Goal: Transaction & Acquisition: Book appointment/travel/reservation

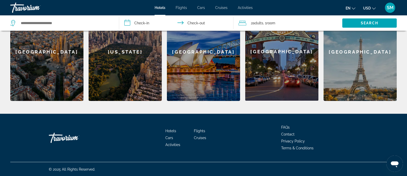
scroll to position [189, 0]
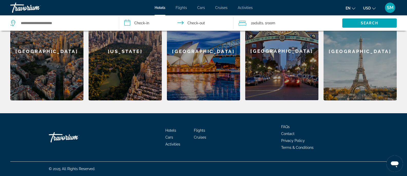
click at [62, 85] on div "[GEOGRAPHIC_DATA]" at bounding box center [46, 51] width 73 height 98
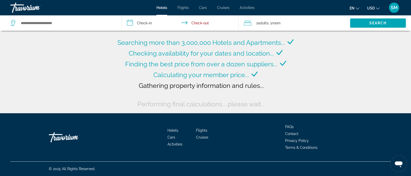
type input "**********"
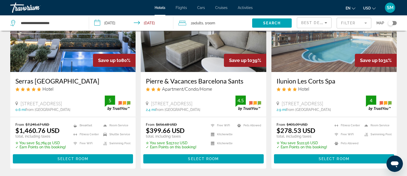
scroll to position [60, 0]
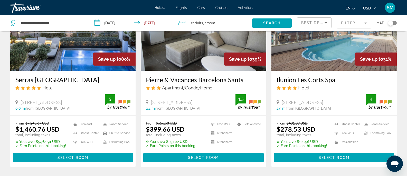
click at [120, 23] on input "**********" at bounding box center [132, 23] width 86 height 17
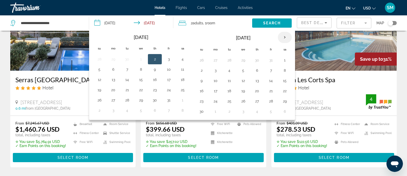
click at [286, 38] on th "Next month" at bounding box center [285, 37] width 14 height 11
click at [259, 60] on button "26" at bounding box center [257, 60] width 8 height 7
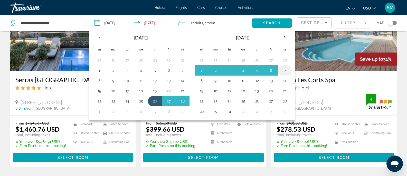
click at [285, 71] on button "7" at bounding box center [285, 70] width 8 height 7
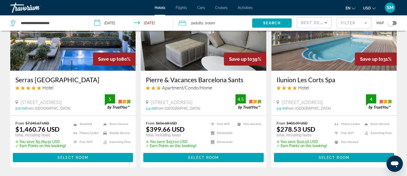
click at [160, 23] on input "**********" at bounding box center [132, 23] width 86 height 17
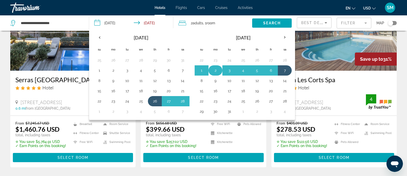
click at [217, 69] on button "2" at bounding box center [215, 70] width 8 height 7
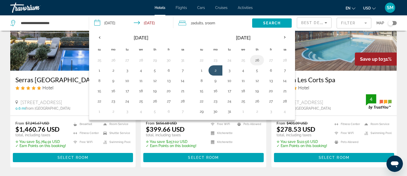
click at [257, 59] on button "26" at bounding box center [257, 60] width 8 height 7
type input "**********"
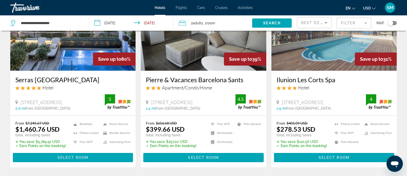
click at [214, 23] on span "Room" at bounding box center [211, 23] width 9 height 4
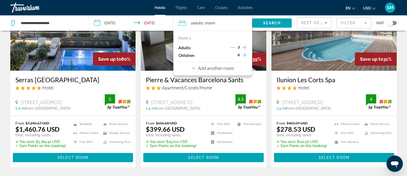
click at [244, 55] on icon "Increment children" at bounding box center [244, 55] width 5 height 5
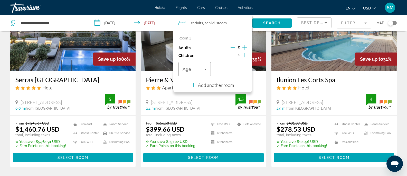
click at [244, 55] on icon "Increment children" at bounding box center [244, 55] width 5 height 5
click at [206, 68] on icon "Travelers: 2 adults, 2 children" at bounding box center [205, 69] width 6 height 6
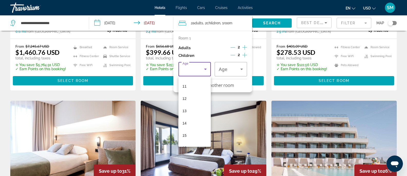
scroll to position [146, 0]
click at [193, 124] on mat-option "15" at bounding box center [195, 123] width 32 height 12
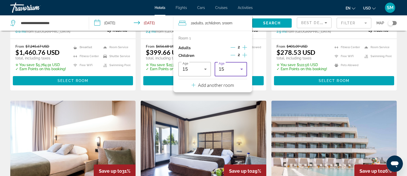
click at [236, 71] on div "15" at bounding box center [230, 69] width 22 height 6
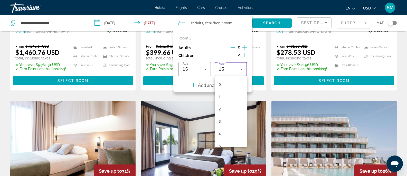
scroll to position [129, 0]
click at [226, 129] on mat-option "14" at bounding box center [231, 129] width 32 height 12
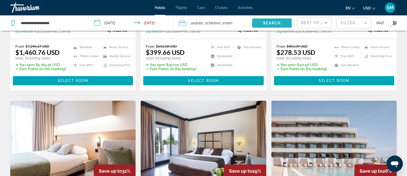
click at [284, 25] on span "Search widget" at bounding box center [272, 23] width 40 height 12
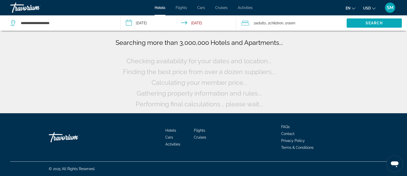
scroll to position [0, 0]
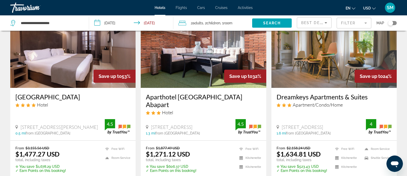
scroll to position [51, 0]
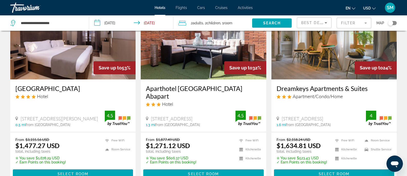
click at [119, 24] on input "**********" at bounding box center [132, 23] width 86 height 17
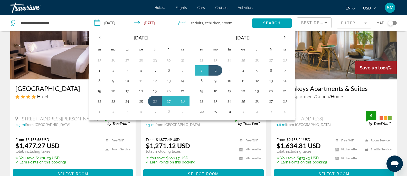
click at [119, 24] on input "**********" at bounding box center [132, 23] width 86 height 17
click at [296, 10] on div "en English Español Français Italiano Português русский USD USD ($) MXN (Mex$) C…" at bounding box center [327, 7] width 139 height 11
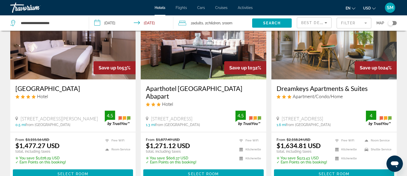
click at [375, 7] on icon "Change currency" at bounding box center [374, 9] width 4 height 4
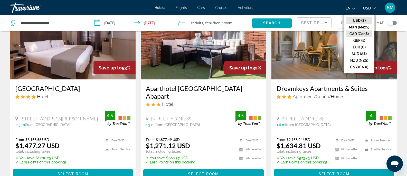
click at [360, 34] on button "CAD (Can$)" at bounding box center [359, 34] width 25 height 7
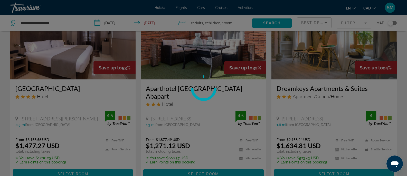
scroll to position [0, 0]
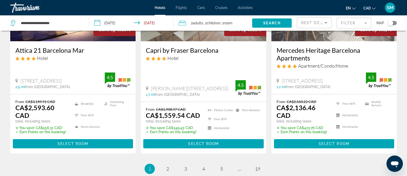
scroll to position [695, 0]
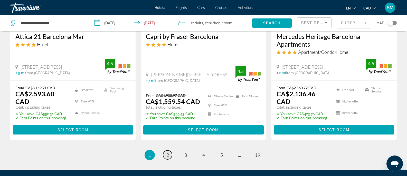
click at [167, 153] on span "2" at bounding box center [167, 156] width 3 height 6
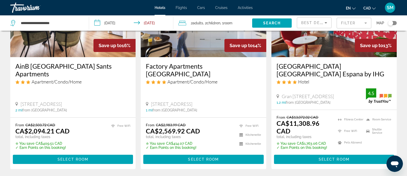
scroll to position [64, 0]
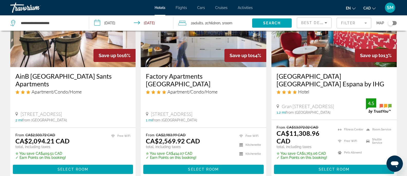
click at [98, 100] on div "AinB [GEOGRAPHIC_DATA] Sants Apartments Apartment/Condo/Home [STREET_ADDRESS] 2…" at bounding box center [72, 97] width 125 height 60
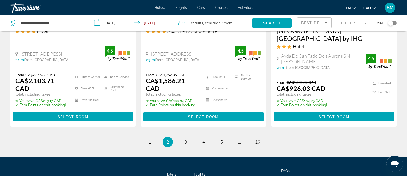
scroll to position [745, 0]
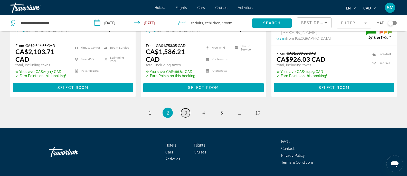
click at [186, 110] on span "3" at bounding box center [185, 113] width 3 height 6
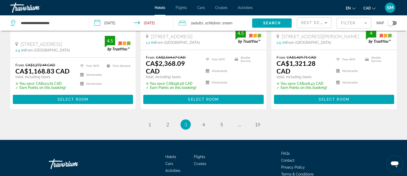
scroll to position [745, 0]
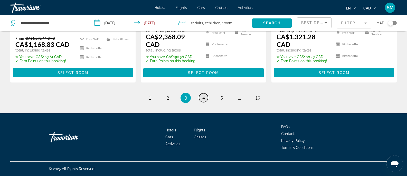
click at [203, 98] on span "4" at bounding box center [203, 98] width 3 height 6
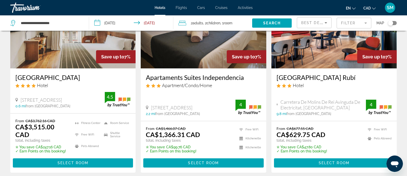
scroll to position [64, 0]
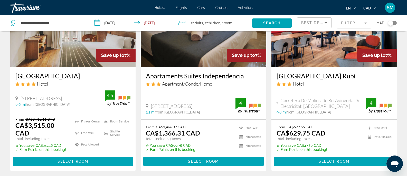
click at [340, 125] on div "From CA$677.55 CAD CA$629.75 CAD total, including taxes ✮ You save CA$47.80 CAD…" at bounding box center [334, 138] width 115 height 27
click at [334, 73] on h3 "[GEOGRAPHIC_DATA] Rubí" at bounding box center [334, 76] width 115 height 8
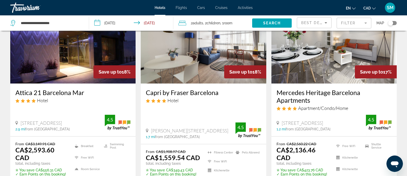
scroll to position [730, 0]
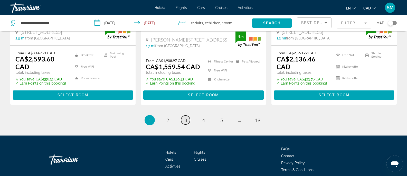
click at [185, 118] on span "3" at bounding box center [185, 121] width 3 height 6
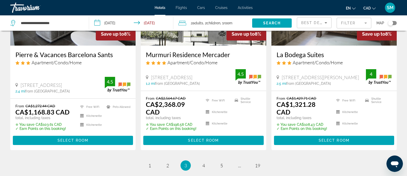
scroll to position [682, 0]
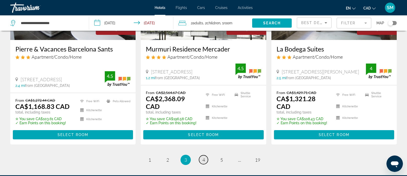
click at [203, 160] on span "4" at bounding box center [203, 160] width 3 height 6
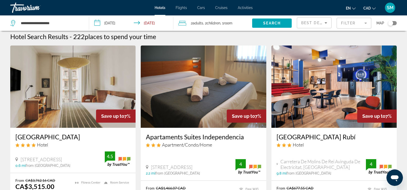
scroll to position [26, 0]
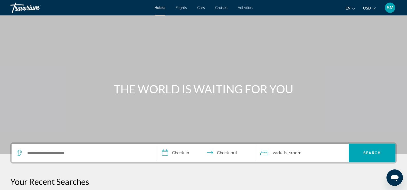
click at [375, 9] on icon "Change currency" at bounding box center [374, 9] width 4 height 4
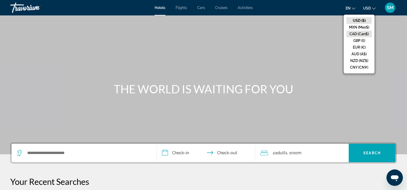
click at [358, 35] on button "CAD (Can$)" at bounding box center [359, 34] width 25 height 7
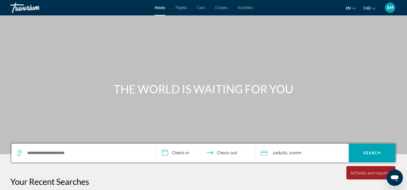
click at [353, 9] on icon "Change language" at bounding box center [354, 9] width 4 height 4
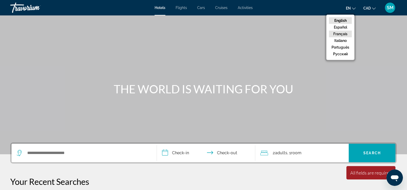
click at [340, 32] on button "Français" at bounding box center [340, 34] width 23 height 7
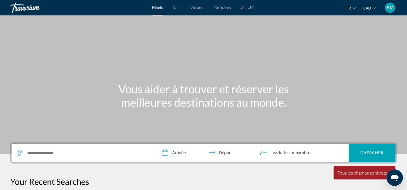
click at [224, 8] on span "Croisières" at bounding box center [222, 8] width 16 height 4
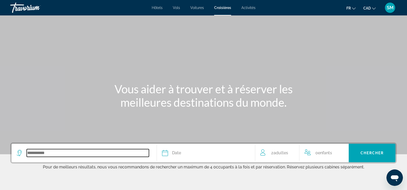
click at [144, 151] on input "Search widget" at bounding box center [88, 153] width 122 height 8
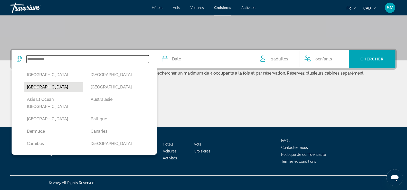
scroll to position [26, 0]
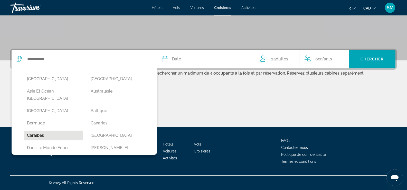
click at [42, 130] on button "Caraïbes" at bounding box center [53, 135] width 59 height 10
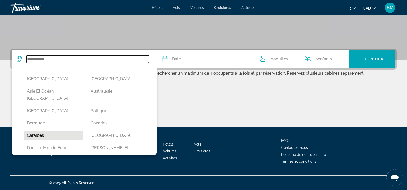
type input "********"
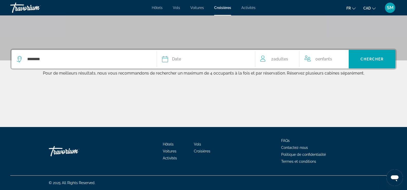
click at [238, 58] on div "Date" at bounding box center [206, 58] width 88 height 7
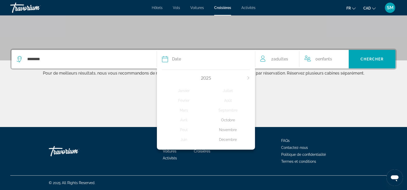
click at [249, 77] on icon "Next month" at bounding box center [248, 77] width 3 height 3
click at [188, 91] on div "Janvier" at bounding box center [184, 90] width 44 height 9
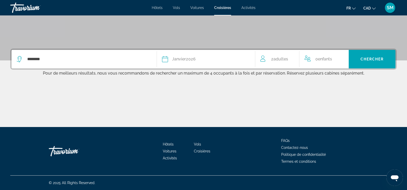
click at [327, 62] on span "0 Enfant Enfants" at bounding box center [323, 58] width 17 height 7
click at [339, 58] on icon "Increment children" at bounding box center [341, 58] width 5 height 6
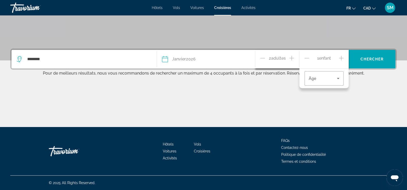
click at [339, 58] on icon "Increment children" at bounding box center [341, 58] width 5 height 6
click at [335, 78] on icon "Travelers: 2 adults, 2 children" at bounding box center [338, 78] width 6 height 6
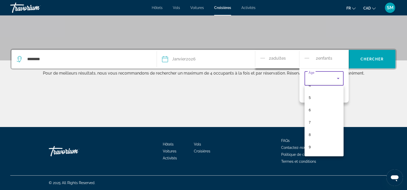
scroll to position [81, 0]
click at [313, 77] on div at bounding box center [203, 95] width 407 height 190
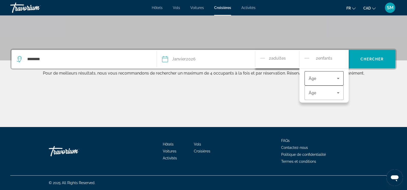
click at [313, 79] on span "Âge" at bounding box center [313, 78] width 8 height 4
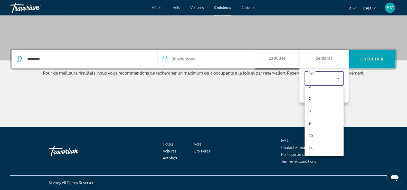
click at [367, 105] on div at bounding box center [203, 95] width 407 height 190
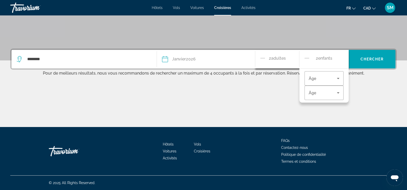
click at [284, 87] on div "******** Date Janvier 2026 2026 Janvier Février Mars Avril Peut Juin Juillet Ao…" at bounding box center [203, 88] width 407 height 78
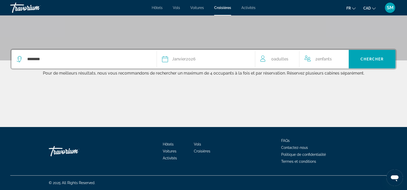
click at [311, 58] on div "2 Enfant Enfants" at bounding box center [324, 58] width 39 height 7
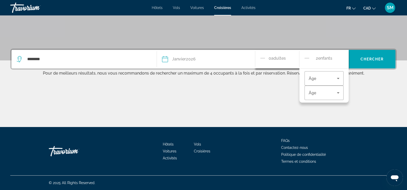
click at [336, 61] on div "2 Enfant Enfants" at bounding box center [324, 59] width 39 height 9
click at [305, 59] on div "2 Enfant Enfants Âge Âge" at bounding box center [323, 59] width 49 height 18
click at [307, 59] on icon "Decrement children" at bounding box center [307, 58] width 5 height 6
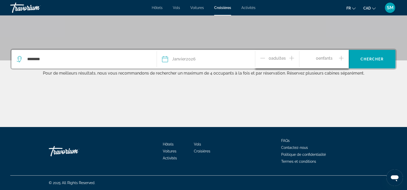
click at [294, 58] on icon "Increment adults" at bounding box center [291, 58] width 5 height 5
click at [376, 60] on span "Chercher" at bounding box center [372, 59] width 23 height 4
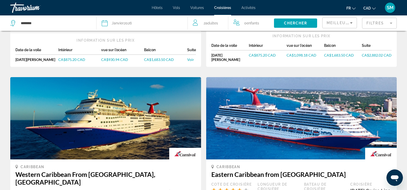
scroll to position [417, 0]
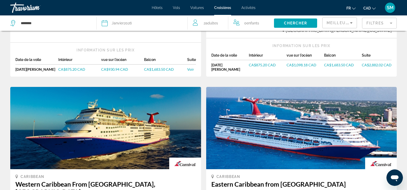
click at [157, 25] on div "Date Janvier 2026" at bounding box center [142, 23] width 81 height 7
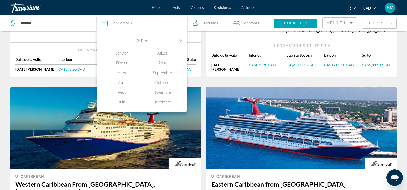
click at [120, 72] on div "Mars" at bounding box center [122, 72] width 40 height 9
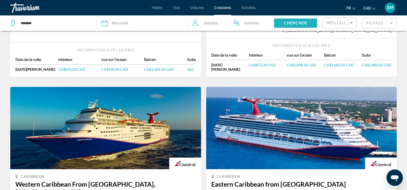
click at [292, 22] on span "Chercher" at bounding box center [295, 23] width 23 height 4
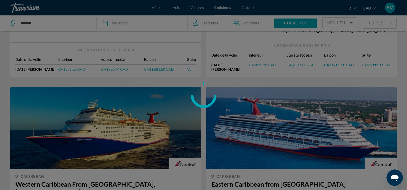
click at [220, 23] on div at bounding box center [203, 95] width 407 height 190
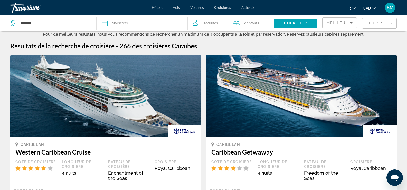
click at [218, 23] on span "Adultes" at bounding box center [211, 23] width 13 height 4
click at [223, 21] on icon "Increment adults" at bounding box center [223, 22] width 5 height 6
click at [295, 24] on span "Chercher" at bounding box center [295, 23] width 23 height 4
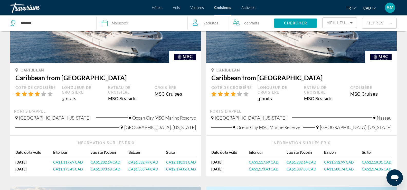
scroll to position [285, 0]
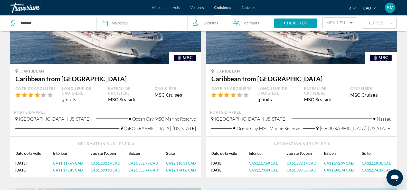
click at [389, 23] on mat-form-field "Filtres" at bounding box center [379, 23] width 35 height 11
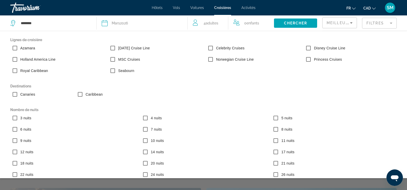
scroll to position [310, 0]
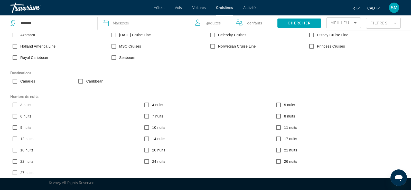
scroll to position [34, 0]
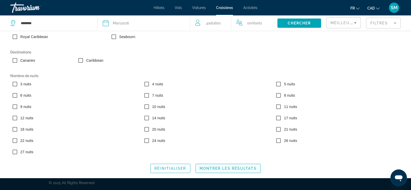
click at [218, 170] on span "Montrer les résultats" at bounding box center [228, 168] width 57 height 4
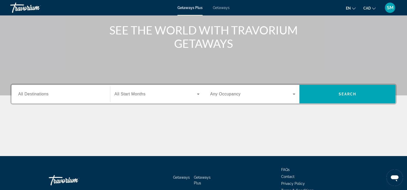
scroll to position [51, 0]
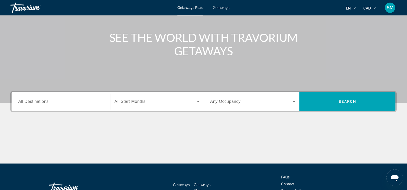
click at [200, 101] on icon "Search widget" at bounding box center [198, 101] width 6 height 6
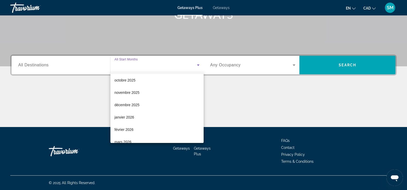
scroll to position [17, 0]
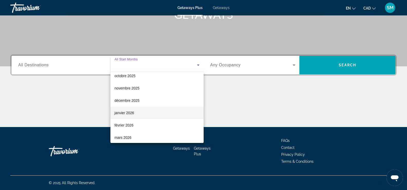
click at [148, 110] on mat-option "janvier 2026" at bounding box center [156, 113] width 93 height 12
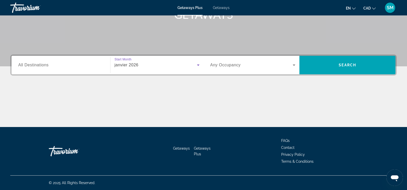
click at [294, 65] on icon "Search widget" at bounding box center [294, 64] width 3 height 1
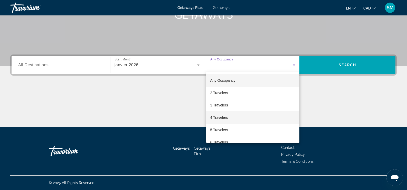
click at [219, 117] on span "4 Travelers" at bounding box center [219, 117] width 18 height 6
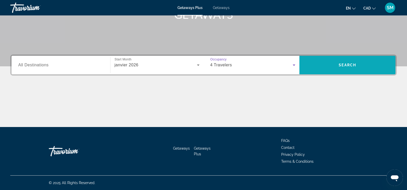
click at [344, 66] on span "Search" at bounding box center [347, 65] width 17 height 4
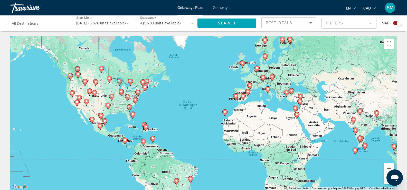
click at [153, 138] on image "Main content" at bounding box center [152, 138] width 3 height 3
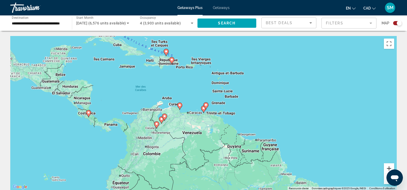
click at [388, 167] on button "Zoom avant" at bounding box center [389, 168] width 10 height 10
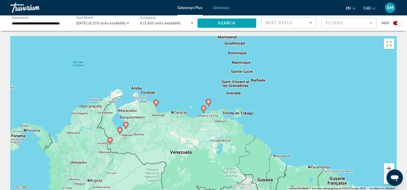
click at [388, 167] on button "Zoom avant" at bounding box center [389, 168] width 10 height 10
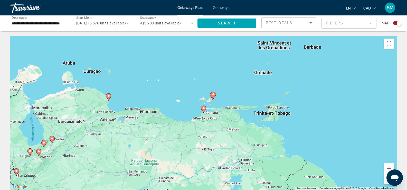
click at [211, 96] on gmp-advanced-marker "Main content" at bounding box center [213, 95] width 5 height 8
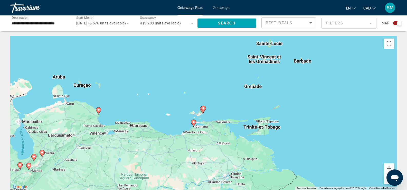
click at [203, 108] on image "Main content" at bounding box center [203, 108] width 3 height 3
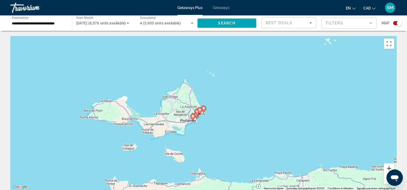
click at [389, 168] on button "Zoom avant" at bounding box center [389, 168] width 10 height 10
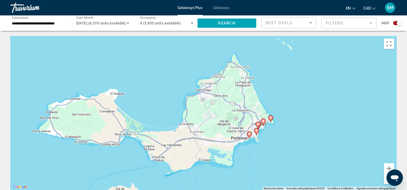
drag, startPoint x: 204, startPoint y: 138, endPoint x: 273, endPoint y: 148, distance: 68.7
click at [273, 148] on div "Pour activer le glissement avec le clavier, appuyez sur Alt+Entrée. Une fois ce…" at bounding box center [203, 113] width 387 height 154
click at [249, 134] on image "Main content" at bounding box center [249, 133] width 3 height 3
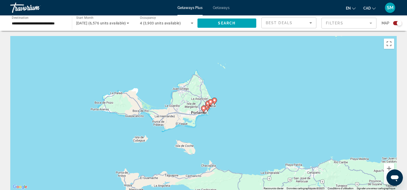
click at [48, 24] on input "**********" at bounding box center [38, 23] width 53 height 6
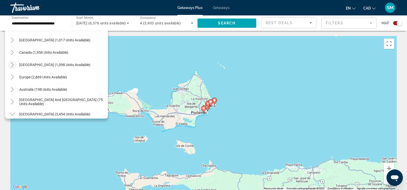
click at [12, 64] on icon "Toggle Caribbean & Atlantic Islands (1,098 units available)" at bounding box center [12, 64] width 5 height 5
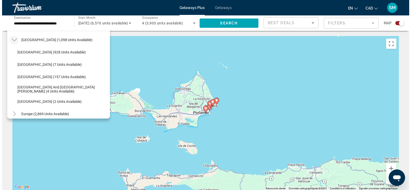
scroll to position [57, 0]
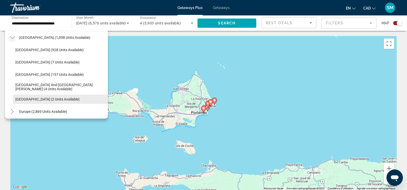
click at [33, 99] on span "Virgin Islands (2 units available)" at bounding box center [47, 99] width 64 height 4
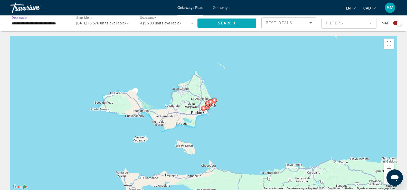
click at [220, 21] on span "Search widget" at bounding box center [227, 23] width 59 height 12
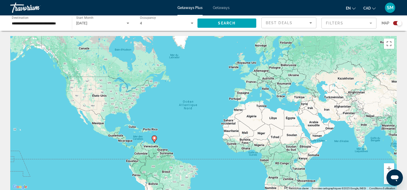
click at [399, 23] on div "Search widget" at bounding box center [399, 23] width 5 height 5
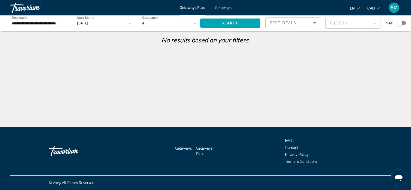
click at [59, 23] on input "**********" at bounding box center [39, 23] width 54 height 6
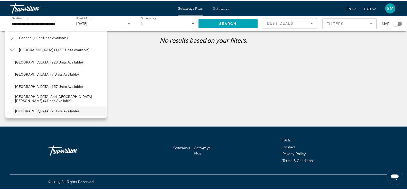
scroll to position [41, 0]
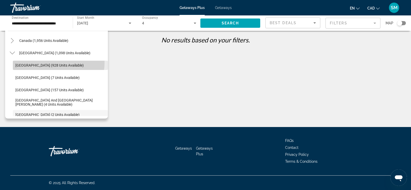
click at [46, 62] on span "Search widget" at bounding box center [60, 65] width 95 height 12
type input "**********"
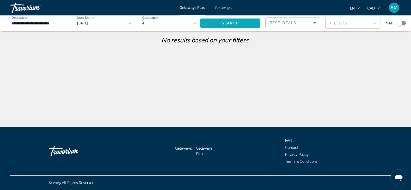
click at [216, 24] on span "Search widget" at bounding box center [230, 23] width 60 height 12
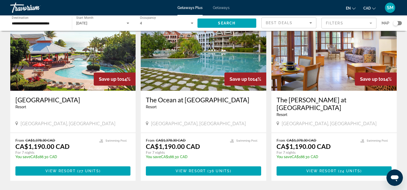
scroll to position [41, 0]
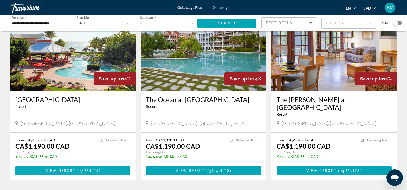
click at [77, 168] on span "Main content" at bounding box center [77, 170] width 2 height 4
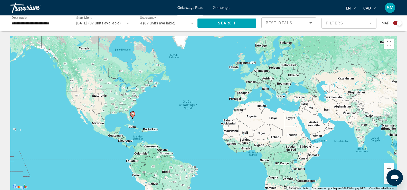
click at [399, 23] on div "Search widget" at bounding box center [399, 23] width 5 height 5
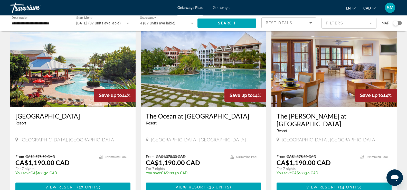
scroll to position [22, 0]
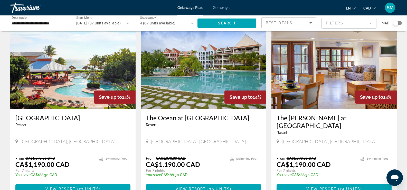
click at [194, 118] on h3 "The Ocean at Taino Beach" at bounding box center [203, 118] width 115 height 8
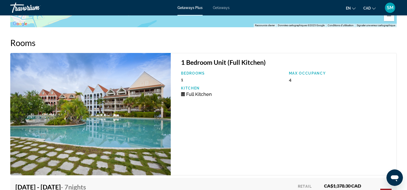
scroll to position [831, 0]
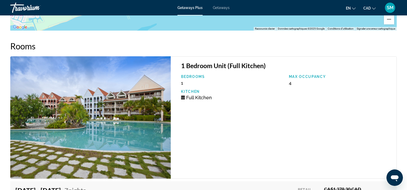
click at [110, 80] on img "Main content" at bounding box center [90, 117] width 161 height 122
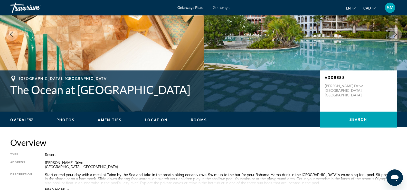
scroll to position [35, 0]
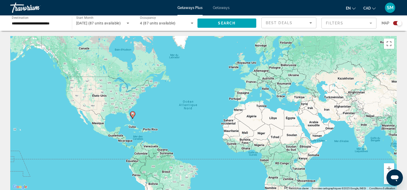
click at [43, 24] on input "**********" at bounding box center [38, 23] width 53 height 6
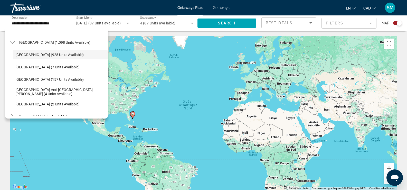
scroll to position [53, 0]
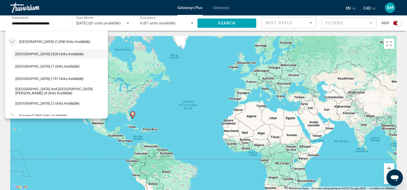
click at [14, 41] on icon "Toggle Caribbean & Atlantic Islands (1,098 units available)" at bounding box center [12, 41] width 5 height 3
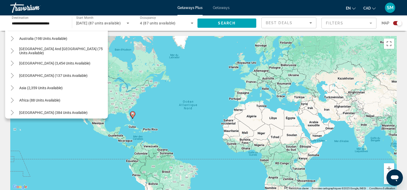
scroll to position [83, 0]
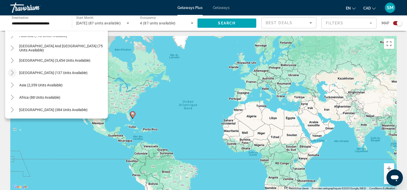
click at [11, 70] on mat-icon "Toggle Central America (137 units available)" at bounding box center [12, 72] width 9 height 9
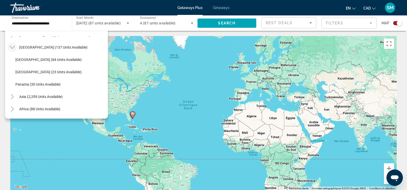
scroll to position [120, 0]
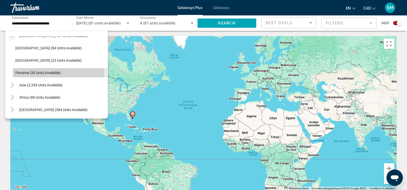
click at [38, 73] on span "Panama (30 units available)" at bounding box center [37, 73] width 45 height 4
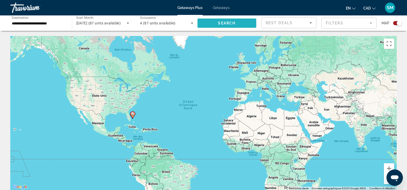
click at [220, 23] on span "Search" at bounding box center [226, 23] width 17 height 4
click at [56, 23] on input "**********" at bounding box center [38, 23] width 53 height 6
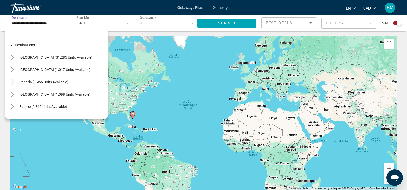
scroll to position [117, 0]
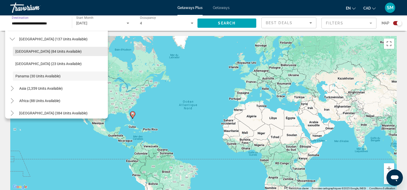
click at [39, 53] on span "Costa Rica (84 units available)" at bounding box center [48, 51] width 66 height 4
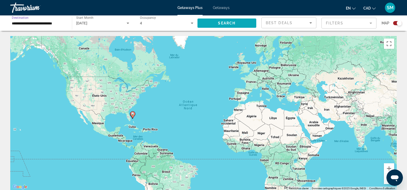
click at [227, 24] on span "Search" at bounding box center [226, 23] width 17 height 4
click at [399, 23] on div "Search widget" at bounding box center [399, 23] width 5 height 5
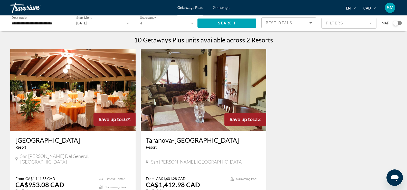
click at [35, 24] on input "**********" at bounding box center [38, 23] width 53 height 6
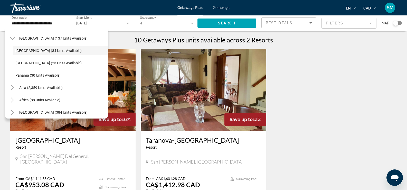
scroll to position [120, 0]
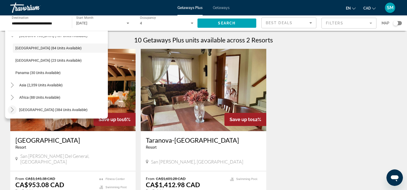
click at [11, 109] on icon "Toggle Middle East (384 units available)" at bounding box center [12, 109] width 5 height 5
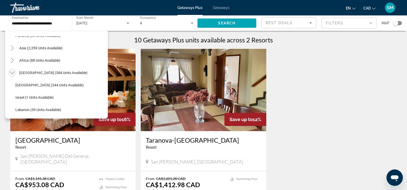
scroll to position [151, 0]
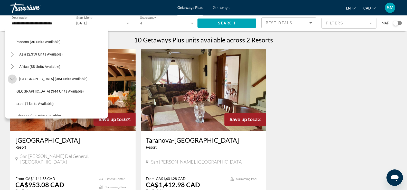
click at [13, 79] on icon "Toggle Middle East (384 units available)" at bounding box center [12, 79] width 5 height 3
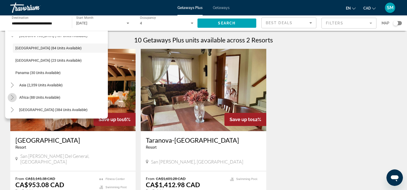
click at [13, 97] on icon "Toggle Africa (88 units available)" at bounding box center [12, 97] width 3 height 5
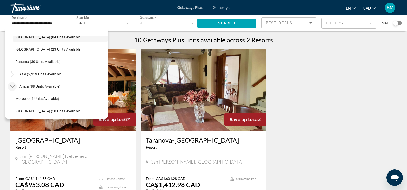
scroll to position [126, 0]
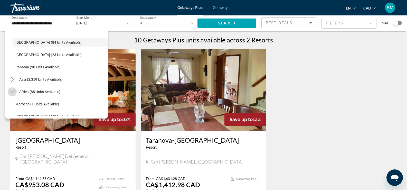
click at [12, 91] on icon "Toggle Africa (88 units available)" at bounding box center [12, 91] width 5 height 5
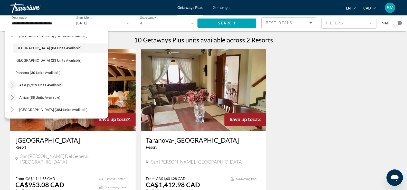
click at [12, 83] on icon "Toggle Asia (2,359 units available)" at bounding box center [12, 84] width 3 height 5
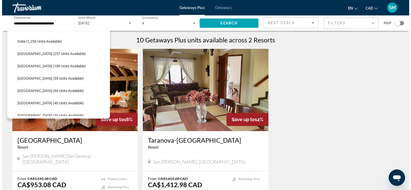
scroll to position [190, 0]
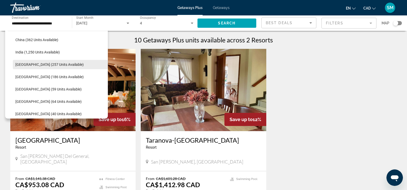
click at [38, 65] on span "Indonesia (257 units available)" at bounding box center [49, 64] width 68 height 4
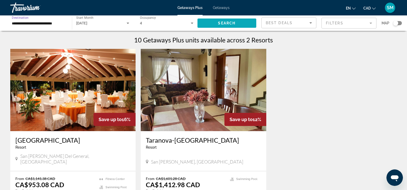
click at [226, 25] on span "Search widget" at bounding box center [227, 23] width 59 height 12
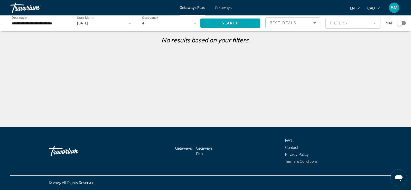
click at [60, 23] on input "**********" at bounding box center [39, 23] width 54 height 6
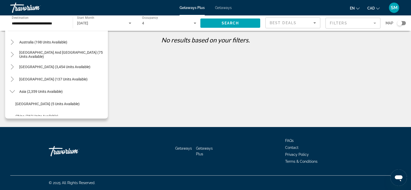
scroll to position [69, 0]
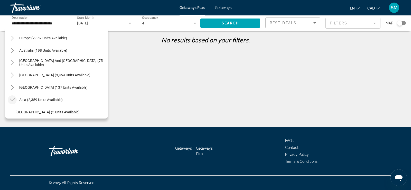
click at [11, 99] on icon "Toggle Asia (2,359 units available)" at bounding box center [12, 99] width 5 height 5
click at [14, 74] on icon "Toggle South America (3,454 units available)" at bounding box center [12, 74] width 5 height 5
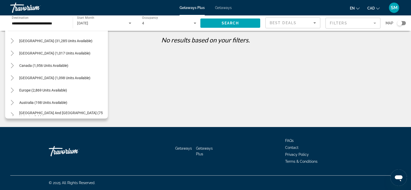
scroll to position [15, 0]
click at [10, 65] on icon "Toggle Canada (1,956 units available)" at bounding box center [12, 66] width 5 height 5
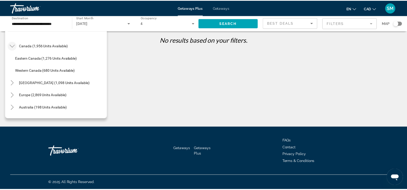
scroll to position [37, 0]
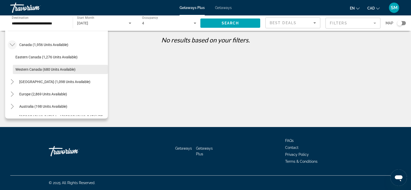
click at [50, 71] on span "Western Canada (680 units available)" at bounding box center [45, 69] width 60 height 4
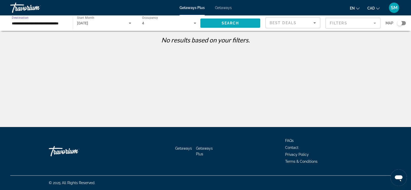
click at [224, 24] on span "Search" at bounding box center [230, 23] width 17 height 4
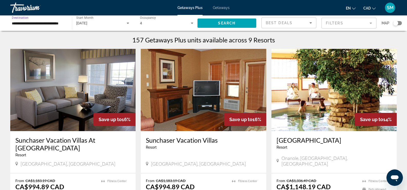
click at [63, 26] on input "**********" at bounding box center [38, 23] width 53 height 6
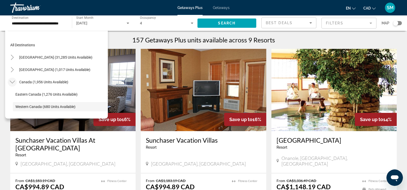
click at [12, 81] on icon "Toggle Canada (1,956 units available)" at bounding box center [12, 81] width 5 height 5
click at [15, 58] on mat-icon "Toggle United States (31,285 units available)" at bounding box center [12, 57] width 9 height 9
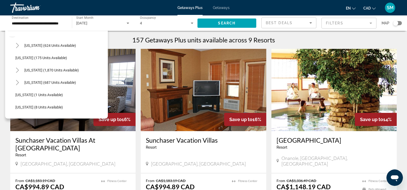
scroll to position [26, 0]
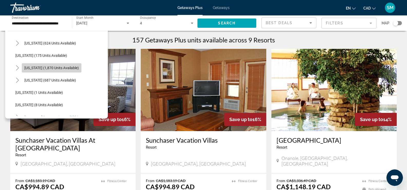
click at [60, 68] on span "California (1,870 units available)" at bounding box center [51, 68] width 54 height 4
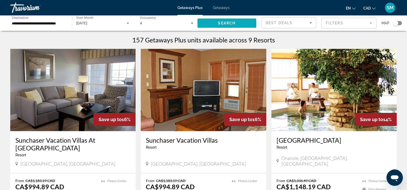
click at [231, 24] on span "Search" at bounding box center [226, 23] width 17 height 4
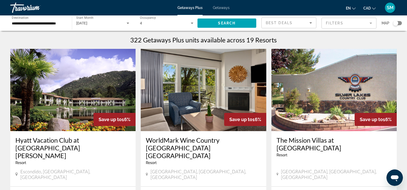
click at [132, 23] on div "Start Month All Start Months January 2026" at bounding box center [102, 23] width 61 height 14
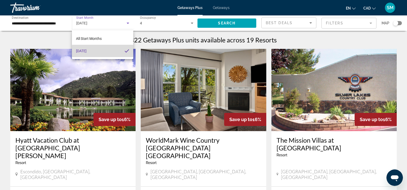
click at [117, 51] on mat-option "January 2026" at bounding box center [102, 51] width 61 height 12
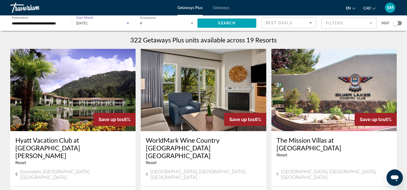
click at [128, 21] on icon "Search widget" at bounding box center [128, 23] width 6 height 6
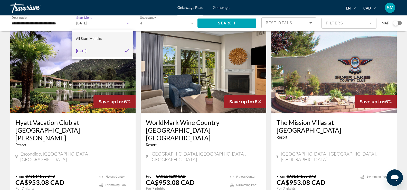
scroll to position [26, 0]
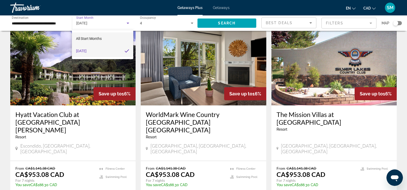
click at [95, 38] on span "All Start Months" at bounding box center [89, 38] width 26 height 4
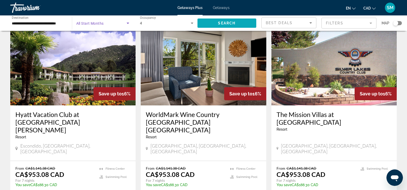
click at [218, 24] on span "Search" at bounding box center [226, 23] width 17 height 4
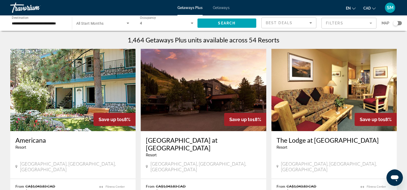
click at [126, 23] on icon "Search widget" at bounding box center [128, 23] width 6 height 6
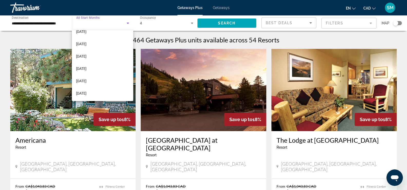
scroll to position [44, 0]
click at [87, 70] on span "March 2026" at bounding box center [81, 68] width 11 height 6
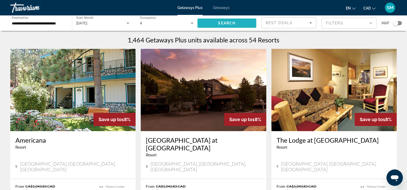
click at [232, 21] on span "Search" at bounding box center [226, 23] width 17 height 4
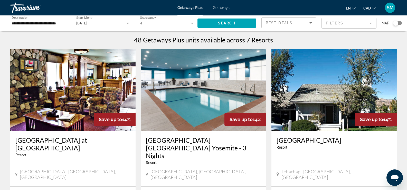
click at [45, 19] on div "**********" at bounding box center [38, 23] width 53 height 15
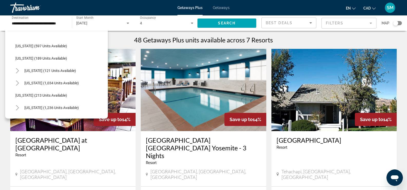
scroll to position [359, 0]
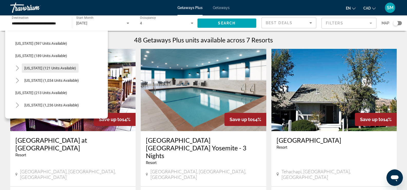
click at [67, 68] on span "New York (121 units available)" at bounding box center [50, 68] width 52 height 4
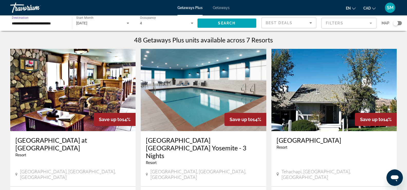
scroll to position [0, 0]
click at [128, 25] on icon "Search widget" at bounding box center [128, 23] width 6 height 6
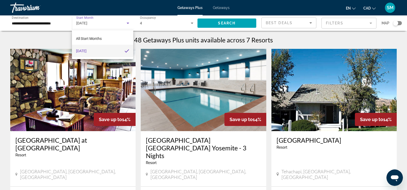
scroll to position [26, 0]
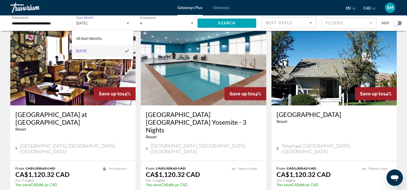
click at [115, 52] on mat-option "March 2026" at bounding box center [102, 51] width 61 height 12
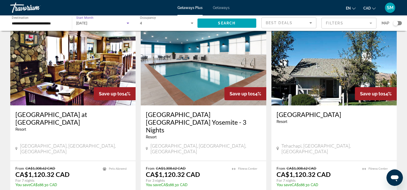
click at [127, 24] on icon "Search widget" at bounding box center [128, 23] width 6 height 6
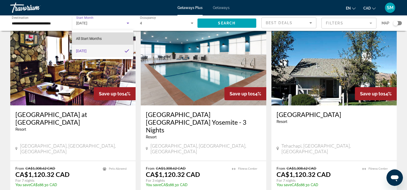
click at [111, 40] on mat-option "All Start Months" at bounding box center [102, 38] width 61 height 12
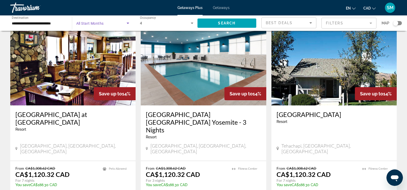
click at [126, 23] on icon "Search widget" at bounding box center [128, 23] width 6 height 6
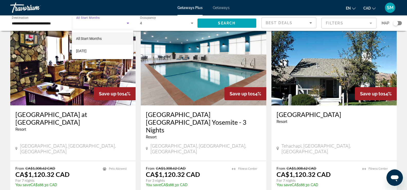
click at [218, 21] on div at bounding box center [203, 95] width 407 height 190
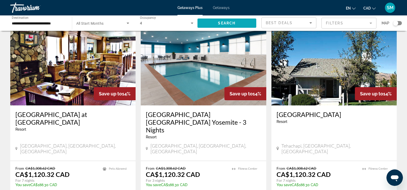
click at [215, 23] on span "Search widget" at bounding box center [227, 23] width 59 height 12
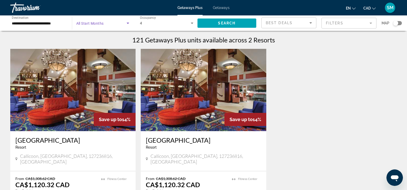
click at [128, 23] on icon "Search widget" at bounding box center [128, 23] width 3 height 1
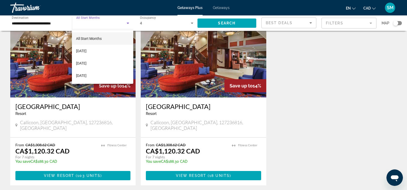
scroll to position [26, 0]
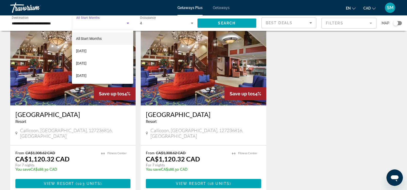
click at [48, 22] on div at bounding box center [203, 95] width 407 height 190
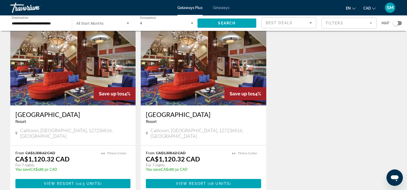
click at [47, 22] on input "**********" at bounding box center [38, 23] width 53 height 6
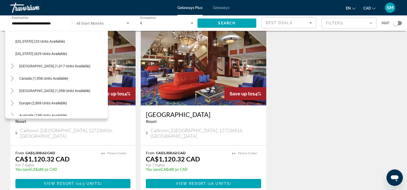
scroll to position [487, 0]
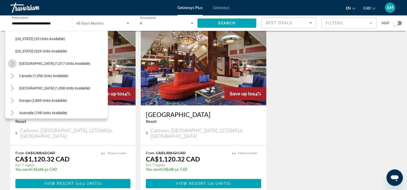
click at [14, 65] on icon "Toggle Mexico (1,017 units available)" at bounding box center [12, 63] width 5 height 5
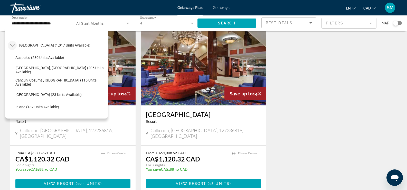
scroll to position [502, 0]
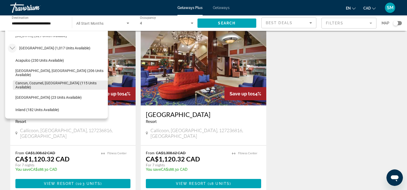
click at [53, 84] on span "Cancun, Cozumel, Riviera Maya (115 units available)" at bounding box center [60, 85] width 90 height 8
type input "**********"
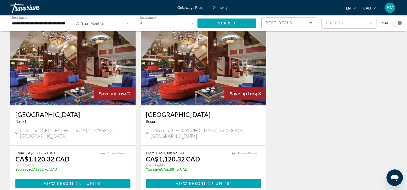
click at [127, 24] on icon "Search widget" at bounding box center [128, 23] width 6 height 6
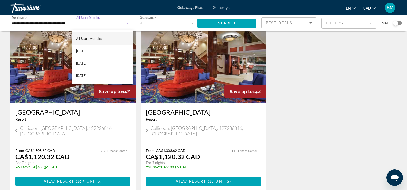
scroll to position [0, 0]
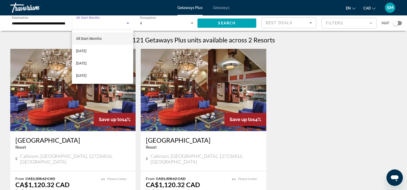
click at [219, 22] on div at bounding box center [203, 95] width 407 height 190
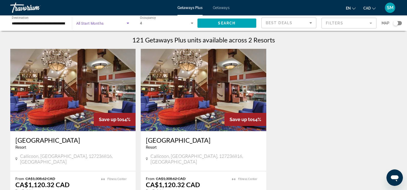
click at [125, 24] on icon "Search widget" at bounding box center [128, 23] width 6 height 6
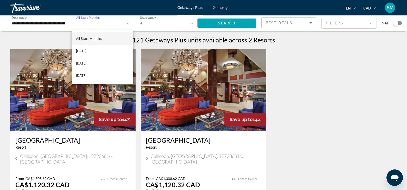
click at [59, 25] on div at bounding box center [203, 95] width 407 height 190
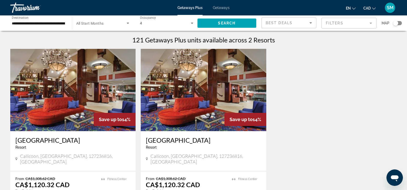
click at [72, 21] on mat-divider "Search widget" at bounding box center [72, 23] width 0 height 13
click at [69, 22] on div "Start Month All Start Months" at bounding box center [101, 22] width 64 height 15
click at [229, 21] on span "Search widget" at bounding box center [227, 23] width 59 height 12
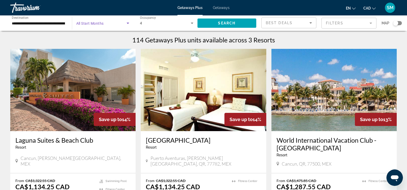
click at [130, 22] on icon "Search widget" at bounding box center [128, 23] width 6 height 6
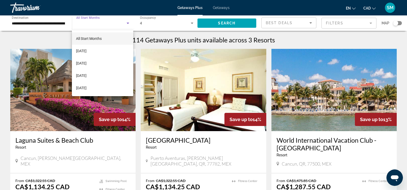
click at [187, 9] on div at bounding box center [203, 95] width 407 height 190
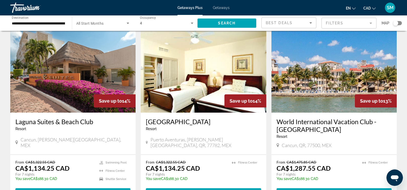
scroll to position [26, 0]
